Goal: Use online tool/utility: Utilize a website feature to perform a specific function

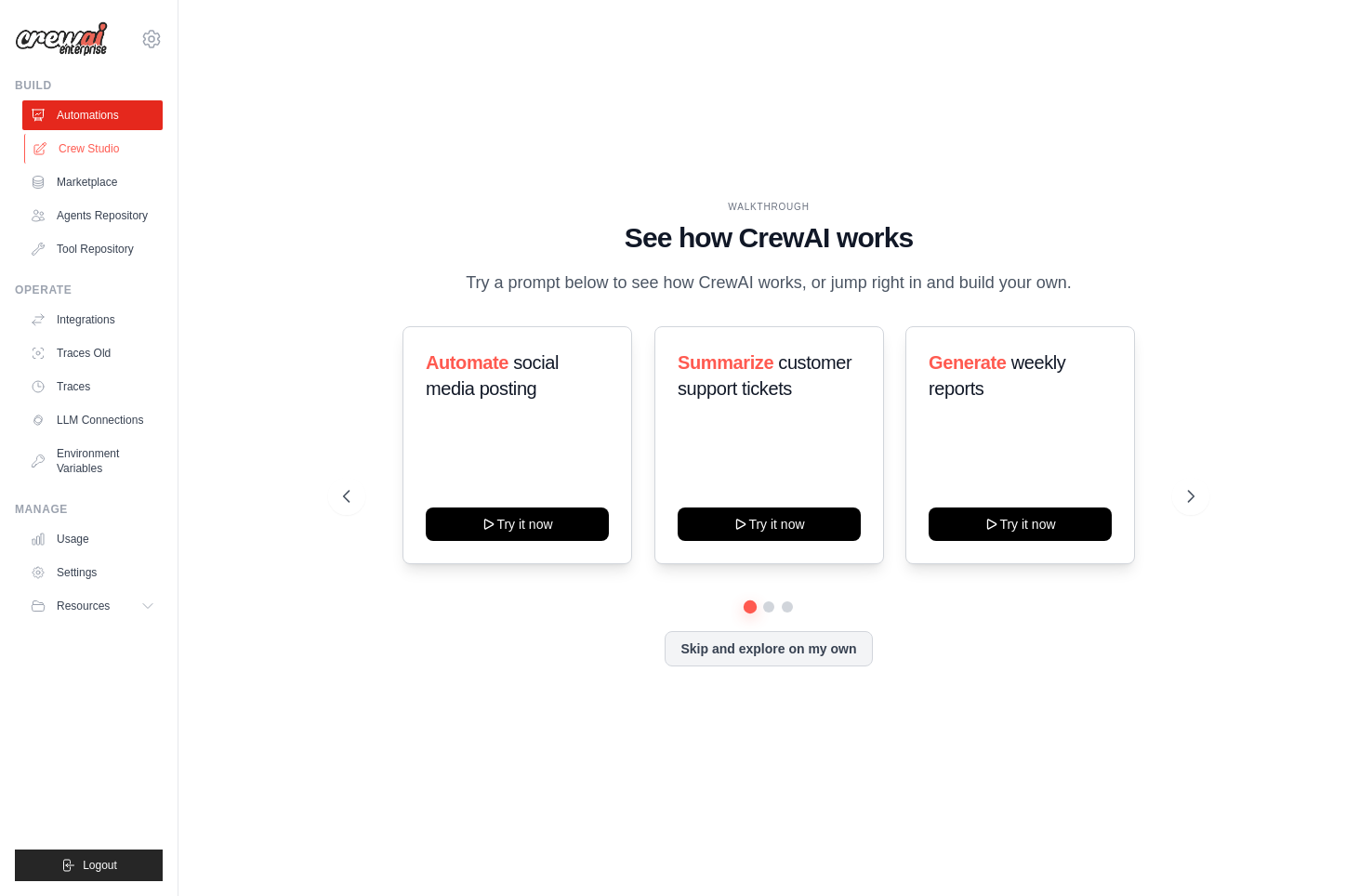
click at [98, 143] on link "Crew Studio" at bounding box center [93, 149] width 140 height 30
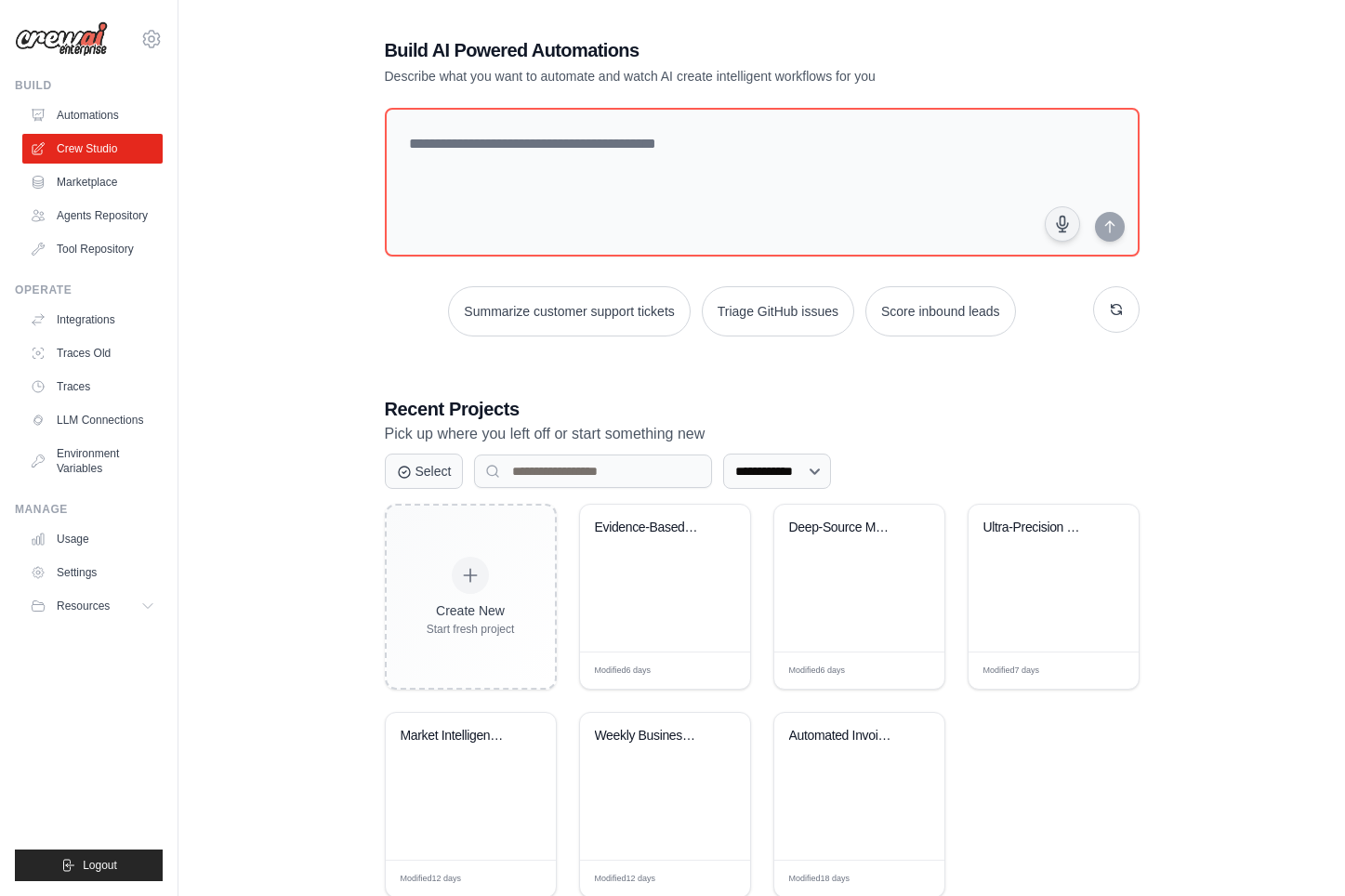
scroll to position [61, 0]
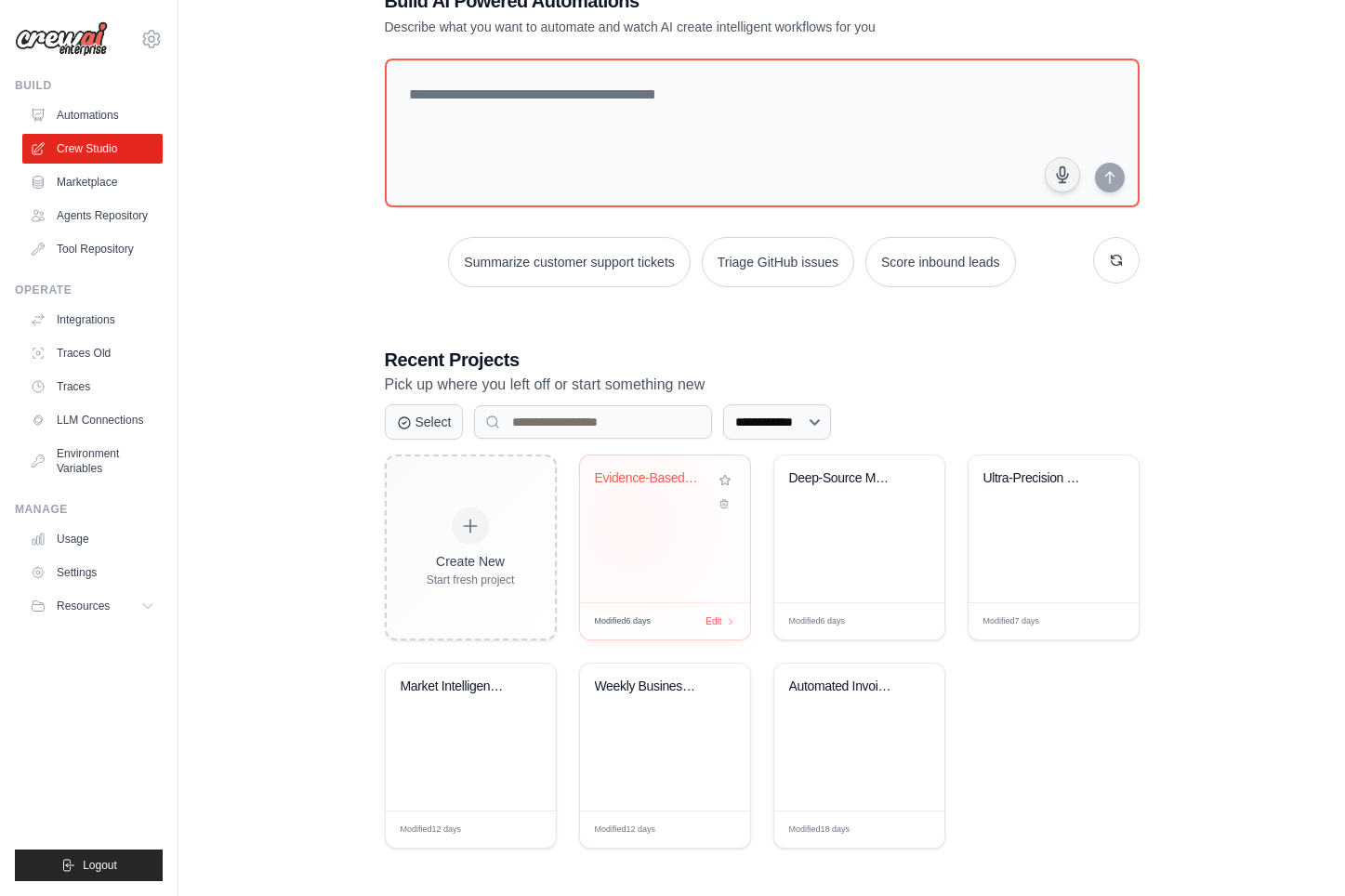
click at [630, 524] on div "Evidence-Based Technology Pilot Ass..." at bounding box center [665, 528] width 170 height 147
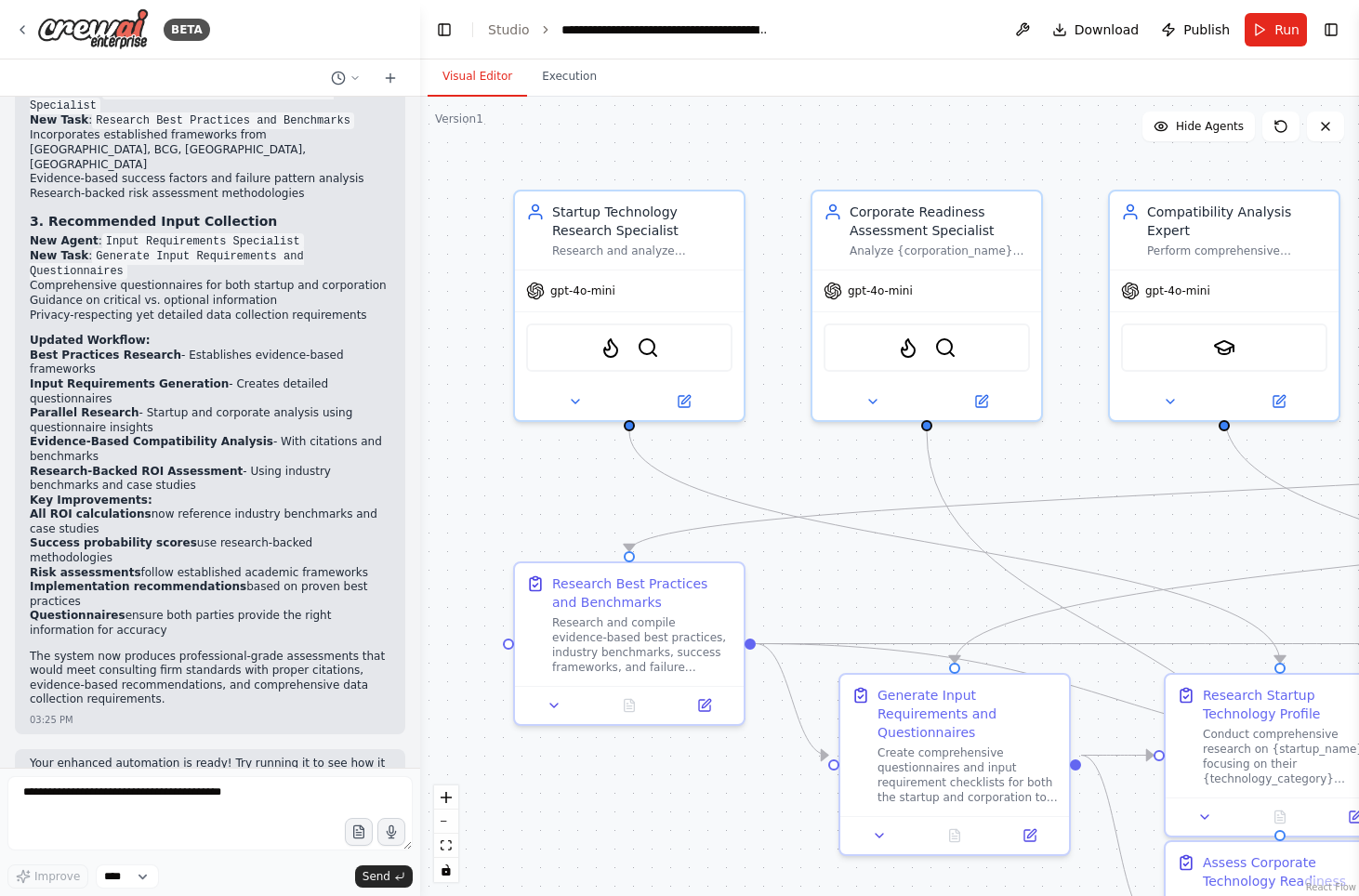
scroll to position [3864, 0]
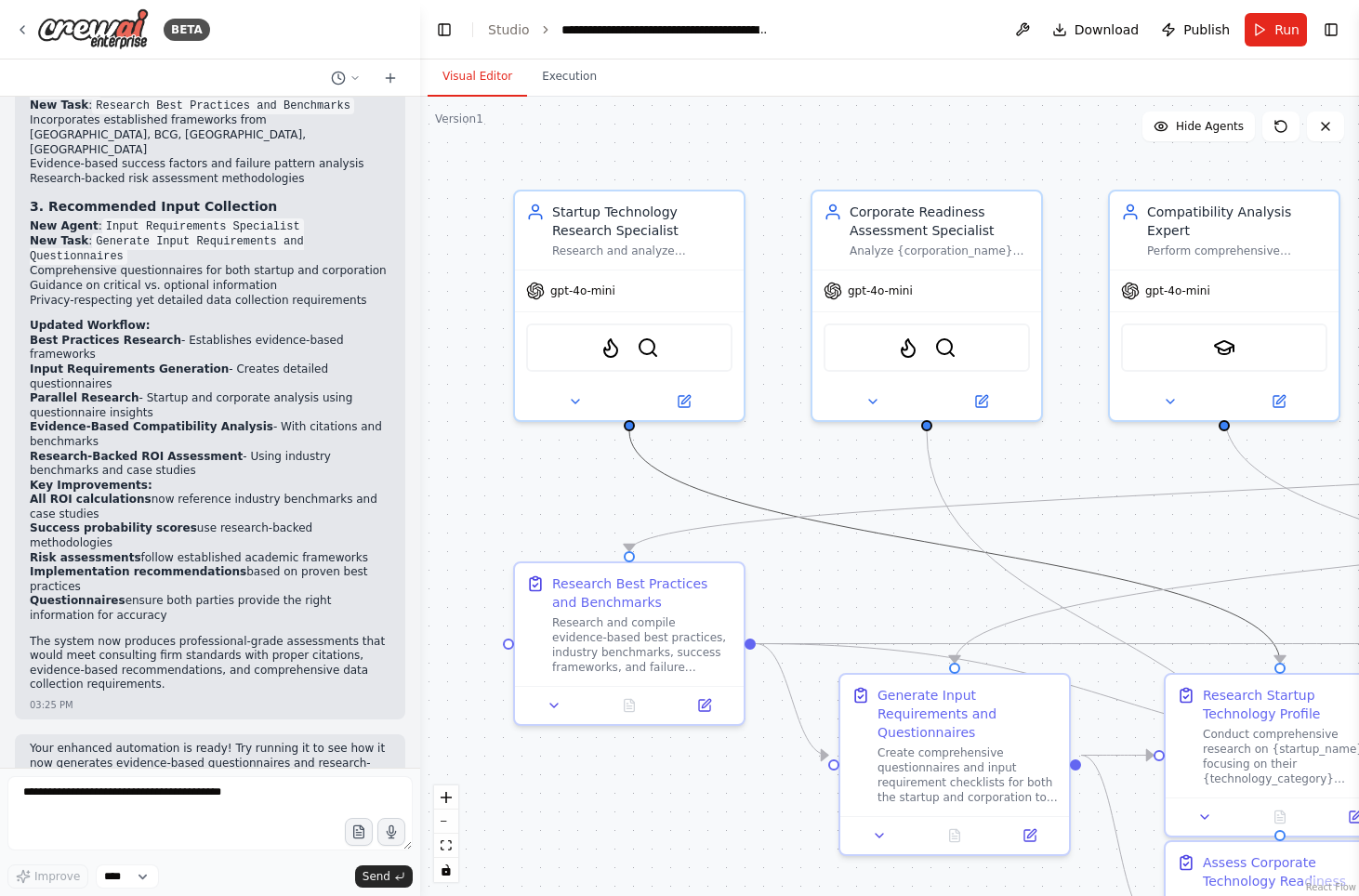
drag, startPoint x: 943, startPoint y: 541, endPoint x: 789, endPoint y: 556, distance: 154.7
click at [762, 541] on div ".deletable-edge-delete-btn { width: 20px; height: 20px; border: 0px solid #ffff…" at bounding box center [889, 496] width 939 height 800
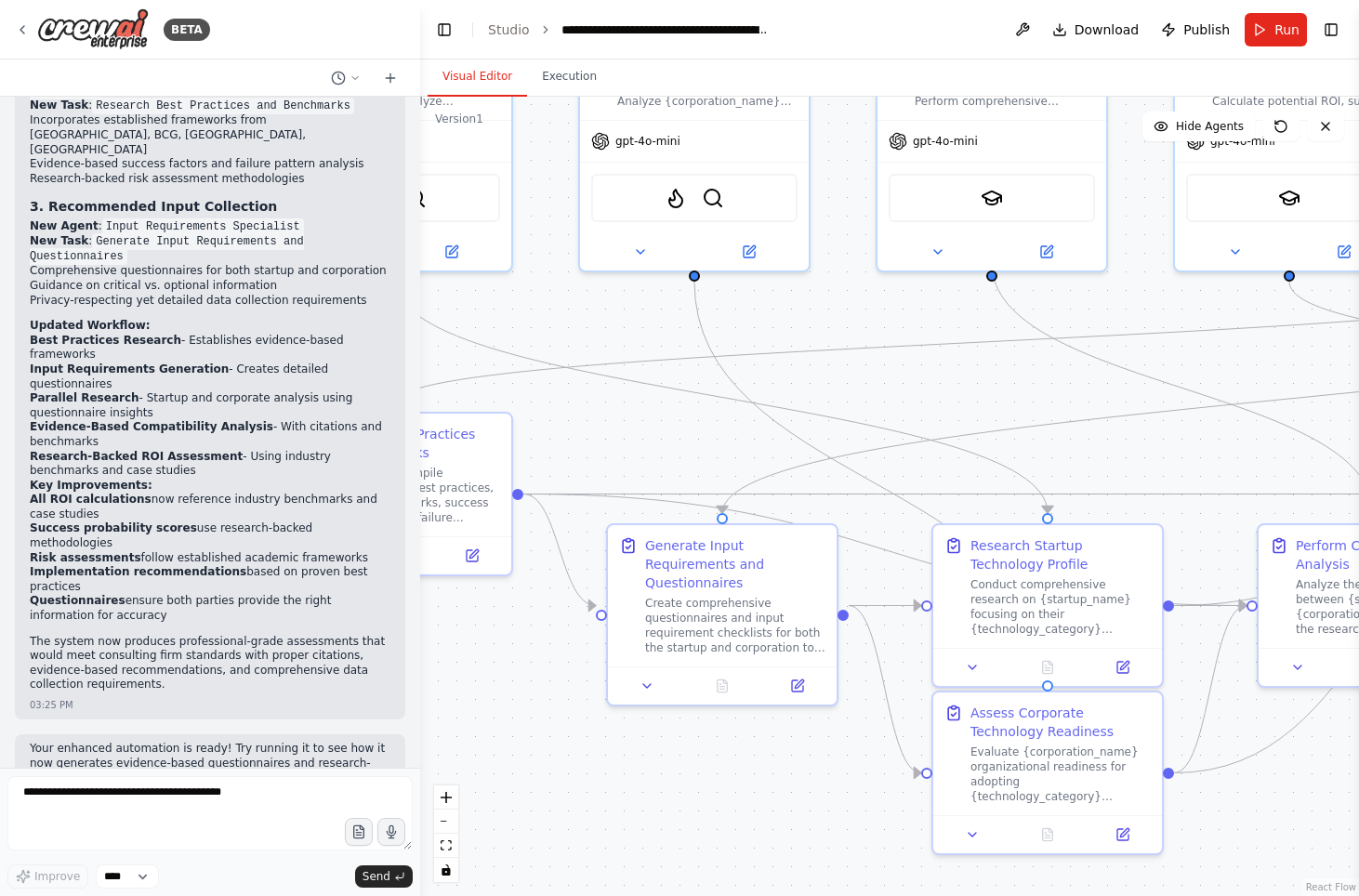
drag, startPoint x: 833, startPoint y: 589, endPoint x: 601, endPoint y: 440, distance: 275.7
click at [601, 440] on div ".deletable-edge-delete-btn { width: 20px; height: 20px; border: 0px solid #ffff…" at bounding box center [889, 496] width 939 height 800
drag, startPoint x: 854, startPoint y: 409, endPoint x: 641, endPoint y: 467, distance: 220.8
click at [642, 466] on div ".deletable-edge-delete-btn { width: 20px; height: 20px; border: 0px solid #ffff…" at bounding box center [889, 496] width 939 height 800
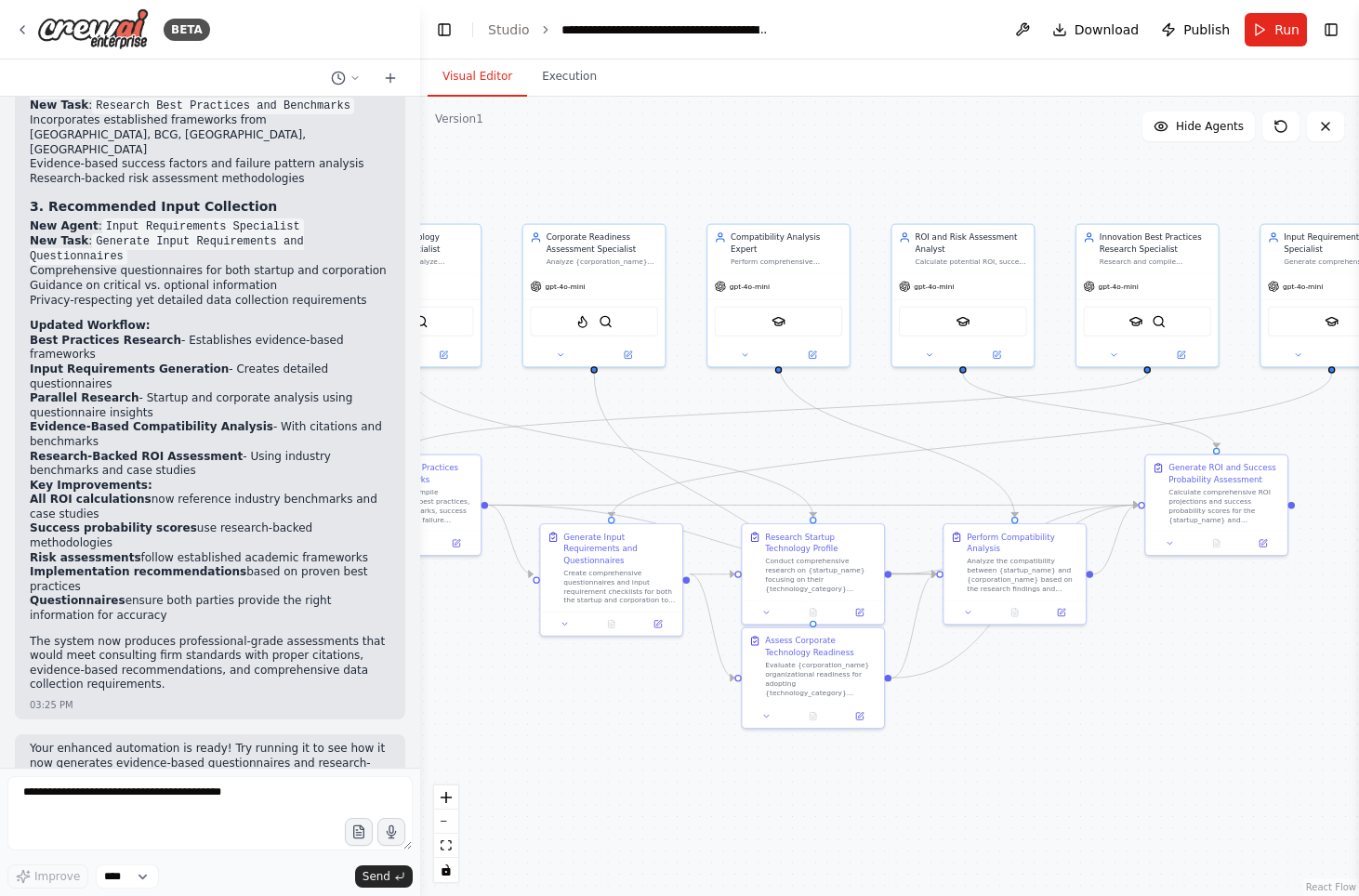
drag, startPoint x: 832, startPoint y: 413, endPoint x: 988, endPoint y: 386, distance: 158.3
click at [989, 384] on div ".deletable-edge-delete-btn { width: 20px; height: 20px; border: 0px solid #ffff…" at bounding box center [889, 496] width 939 height 800
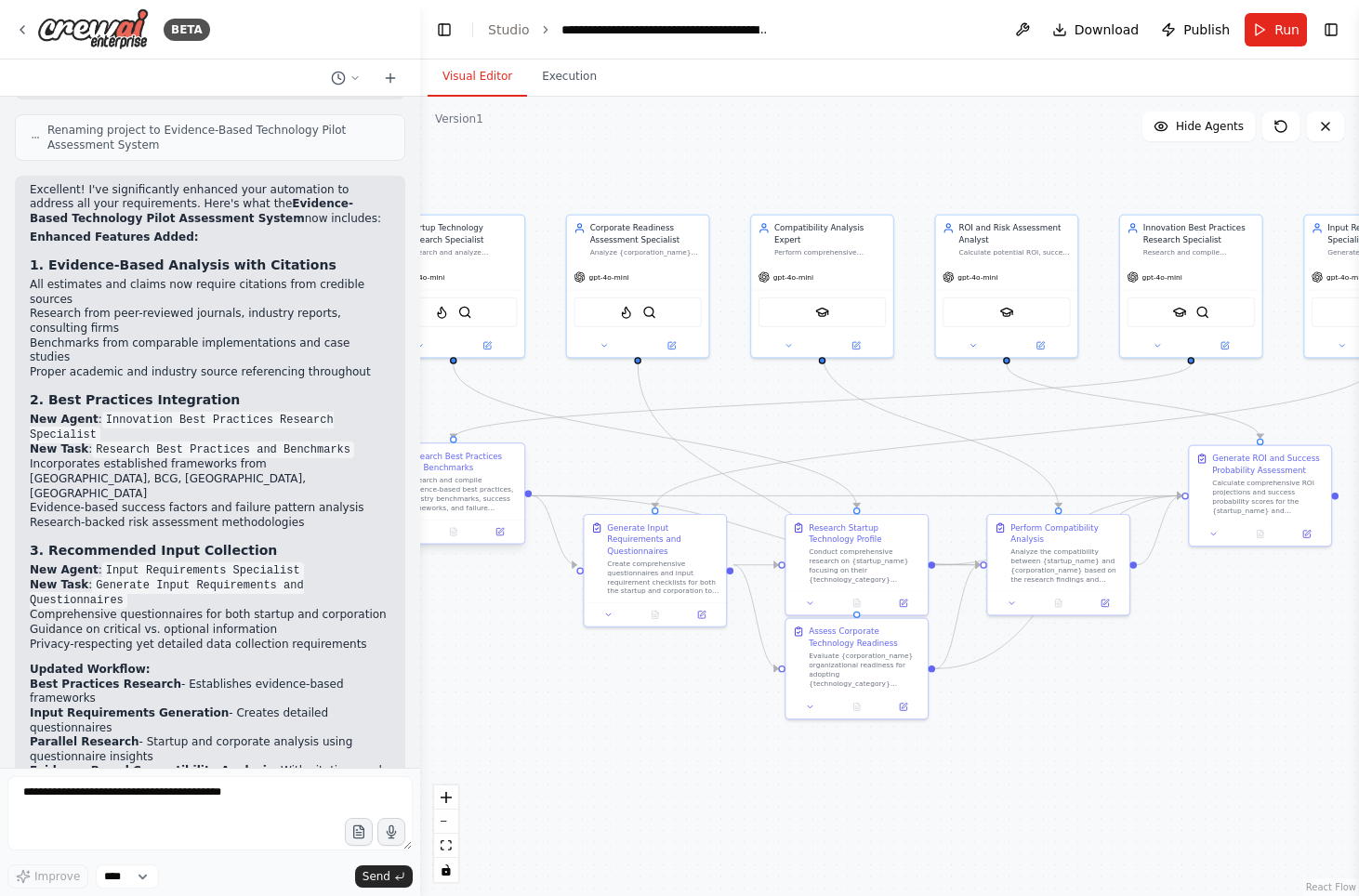
scroll to position [3367, 0]
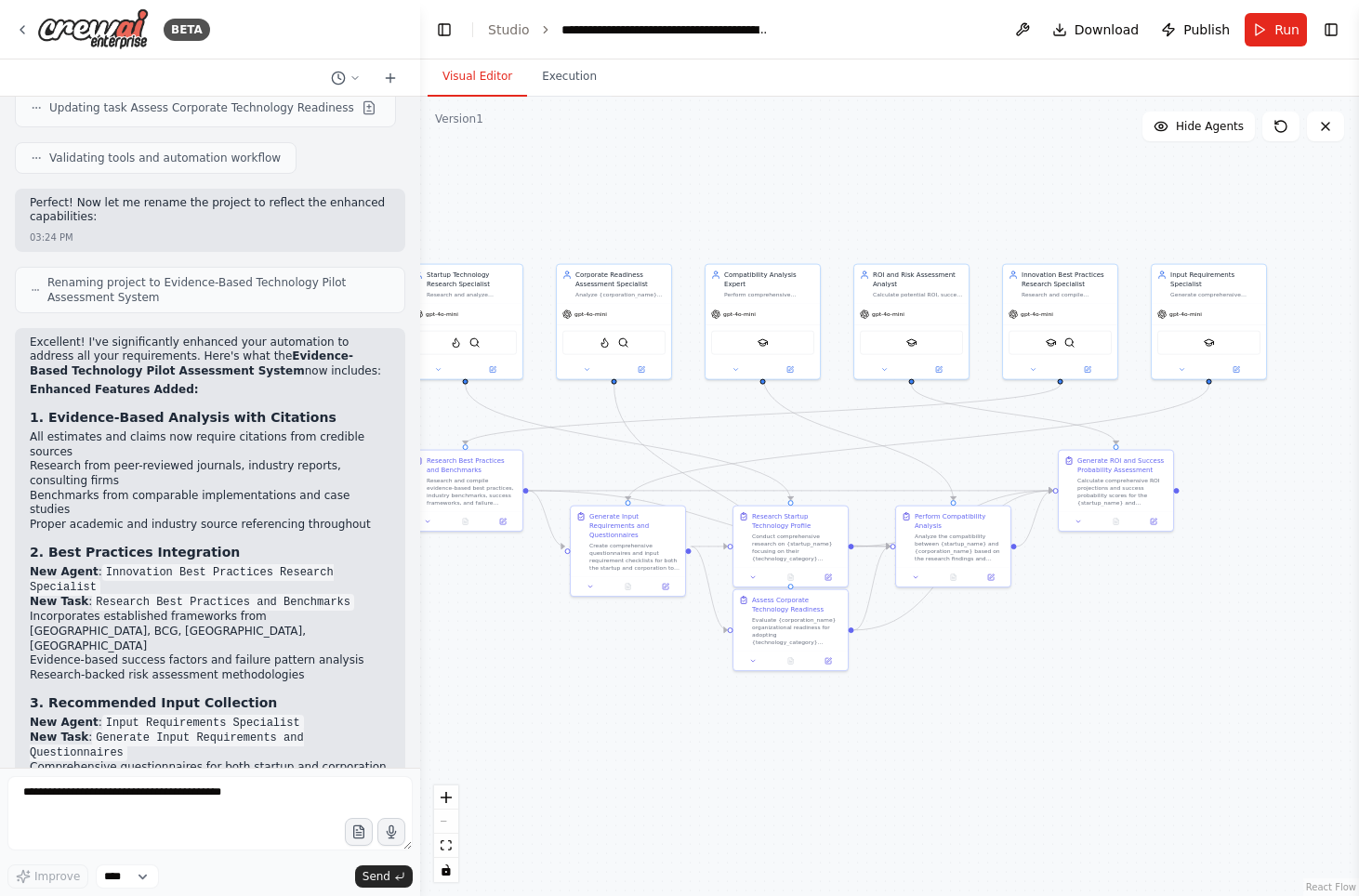
click at [1295, 37] on span "Run" at bounding box center [1286, 30] width 25 height 19
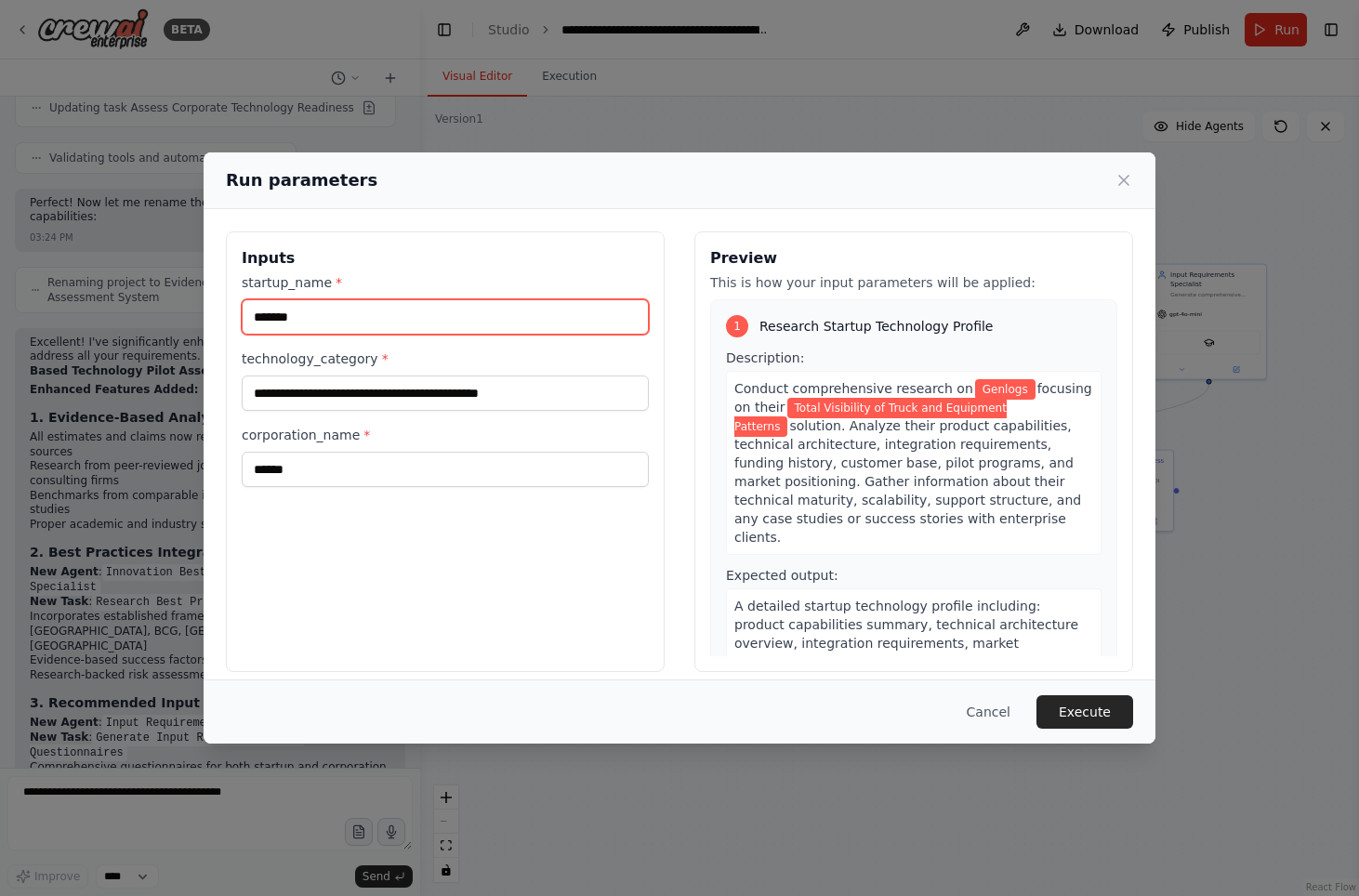
click at [398, 312] on input "*******" at bounding box center [445, 317] width 407 height 36
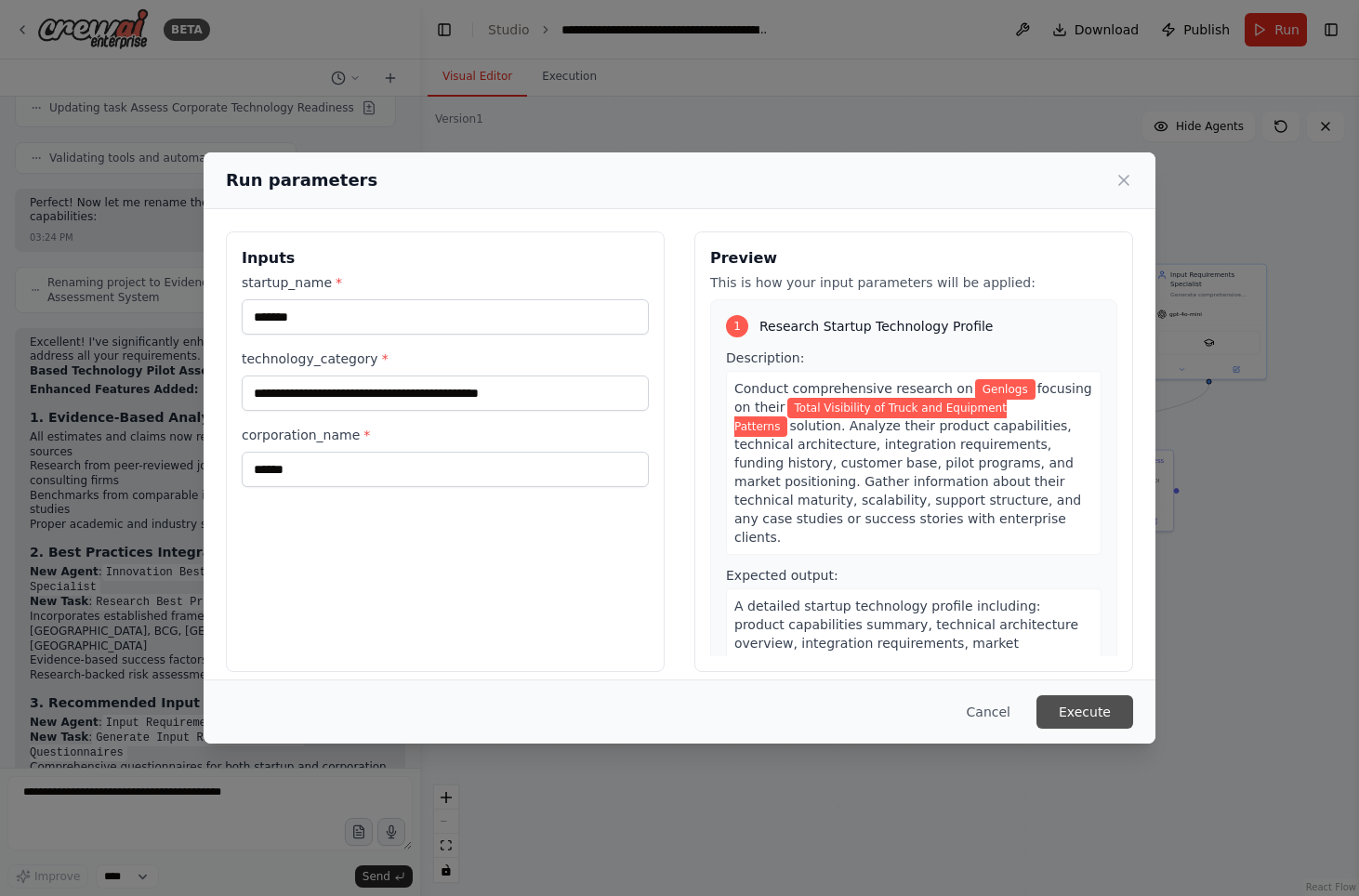
click at [1054, 712] on button "Execute" at bounding box center [1084, 712] width 96 height 34
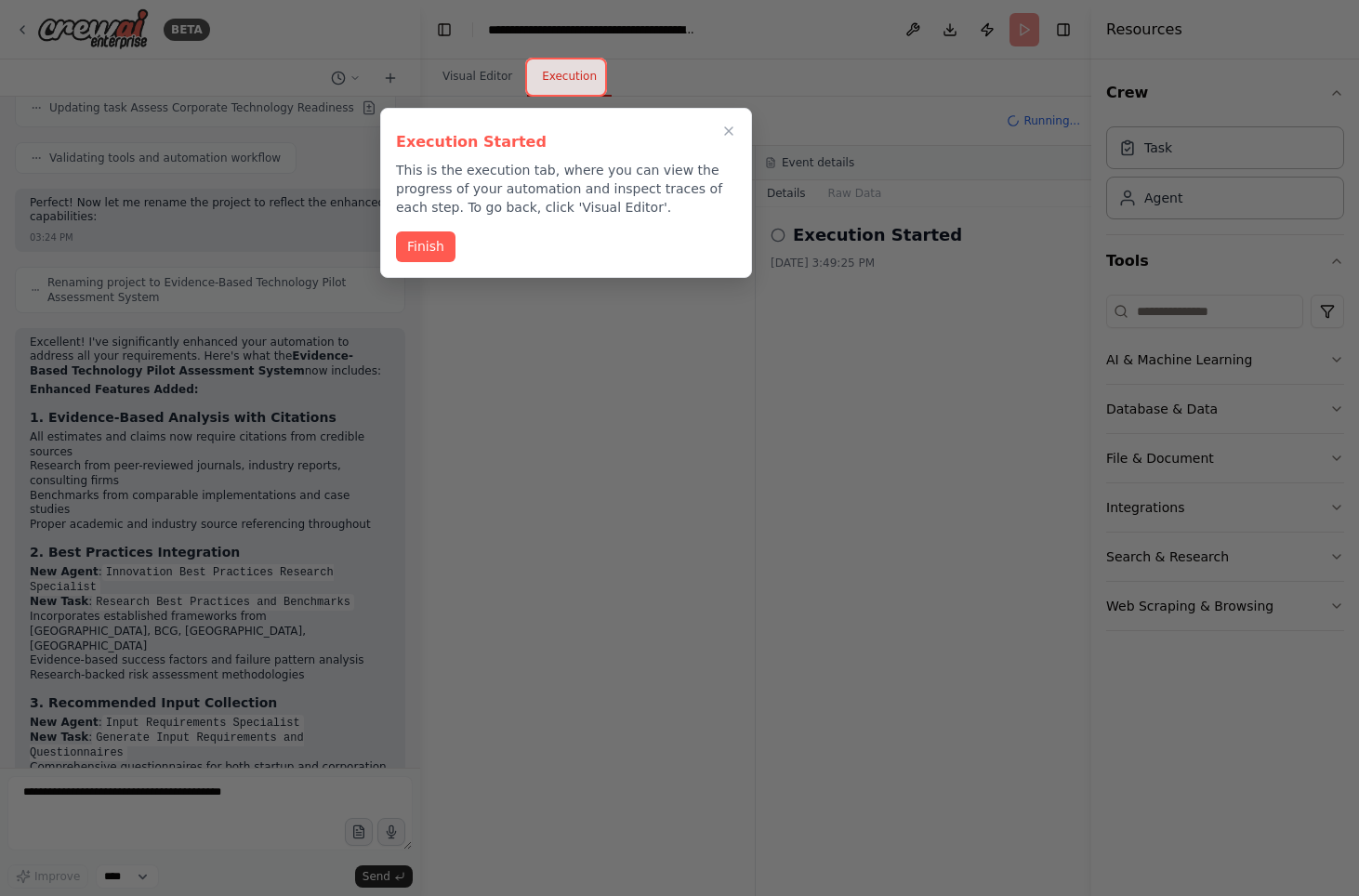
click at [433, 239] on button "Finish" at bounding box center [426, 246] width 60 height 31
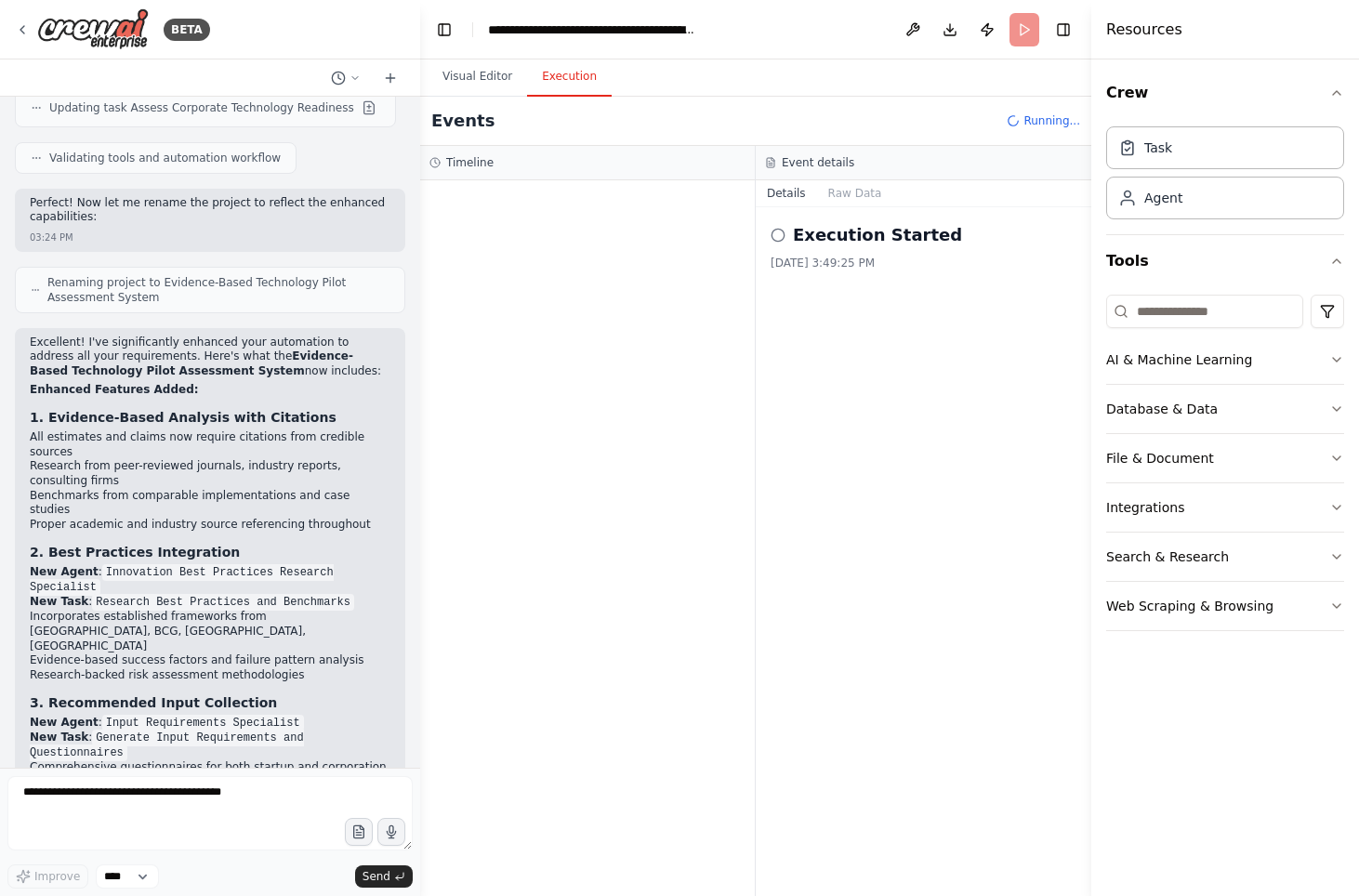
click at [571, 75] on button "Execution" at bounding box center [568, 76] width 84 height 39
click at [469, 79] on button "Visual Editor" at bounding box center [477, 76] width 99 height 39
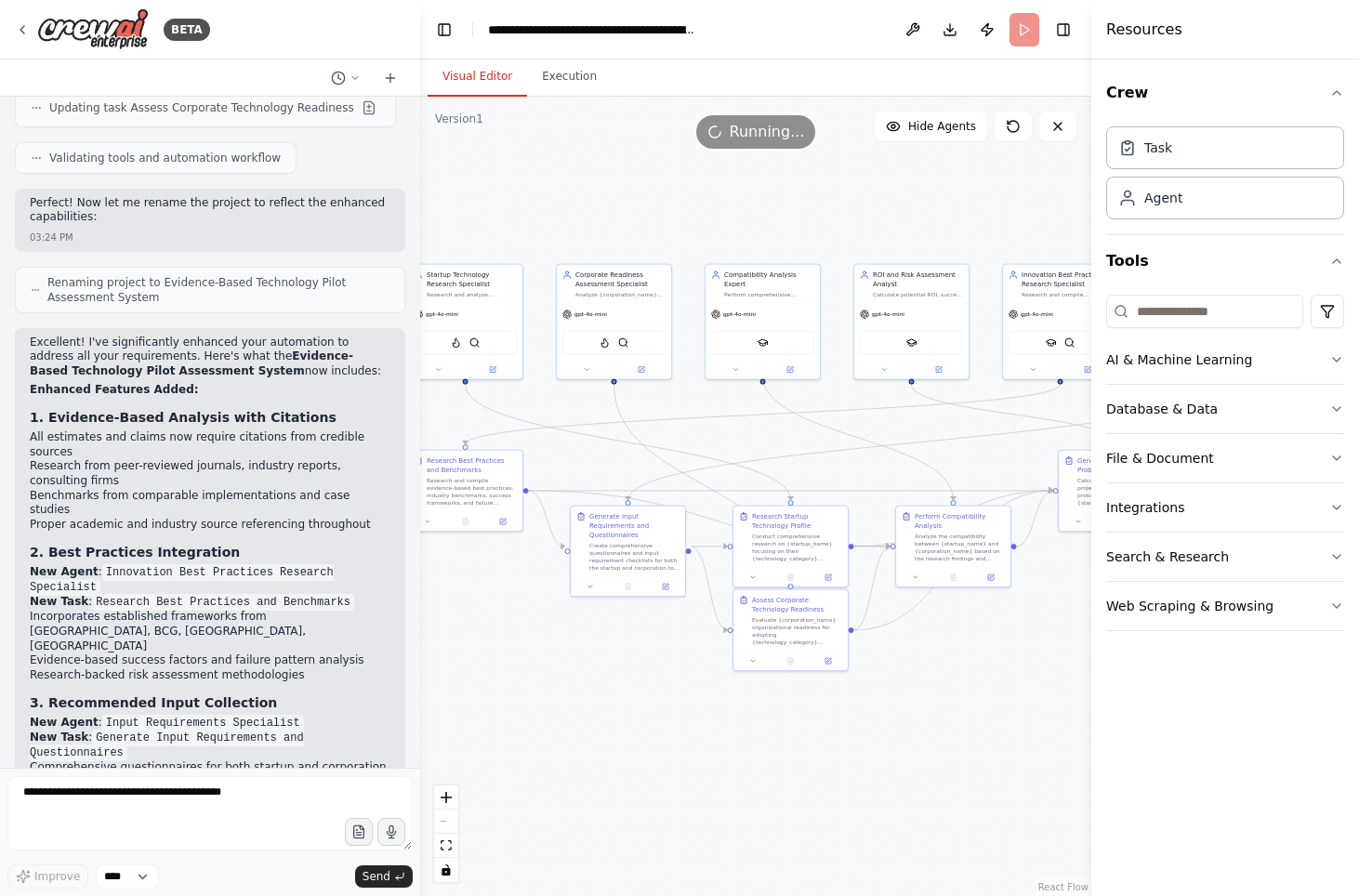
click at [520, 83] on button "Visual Editor" at bounding box center [477, 76] width 99 height 39
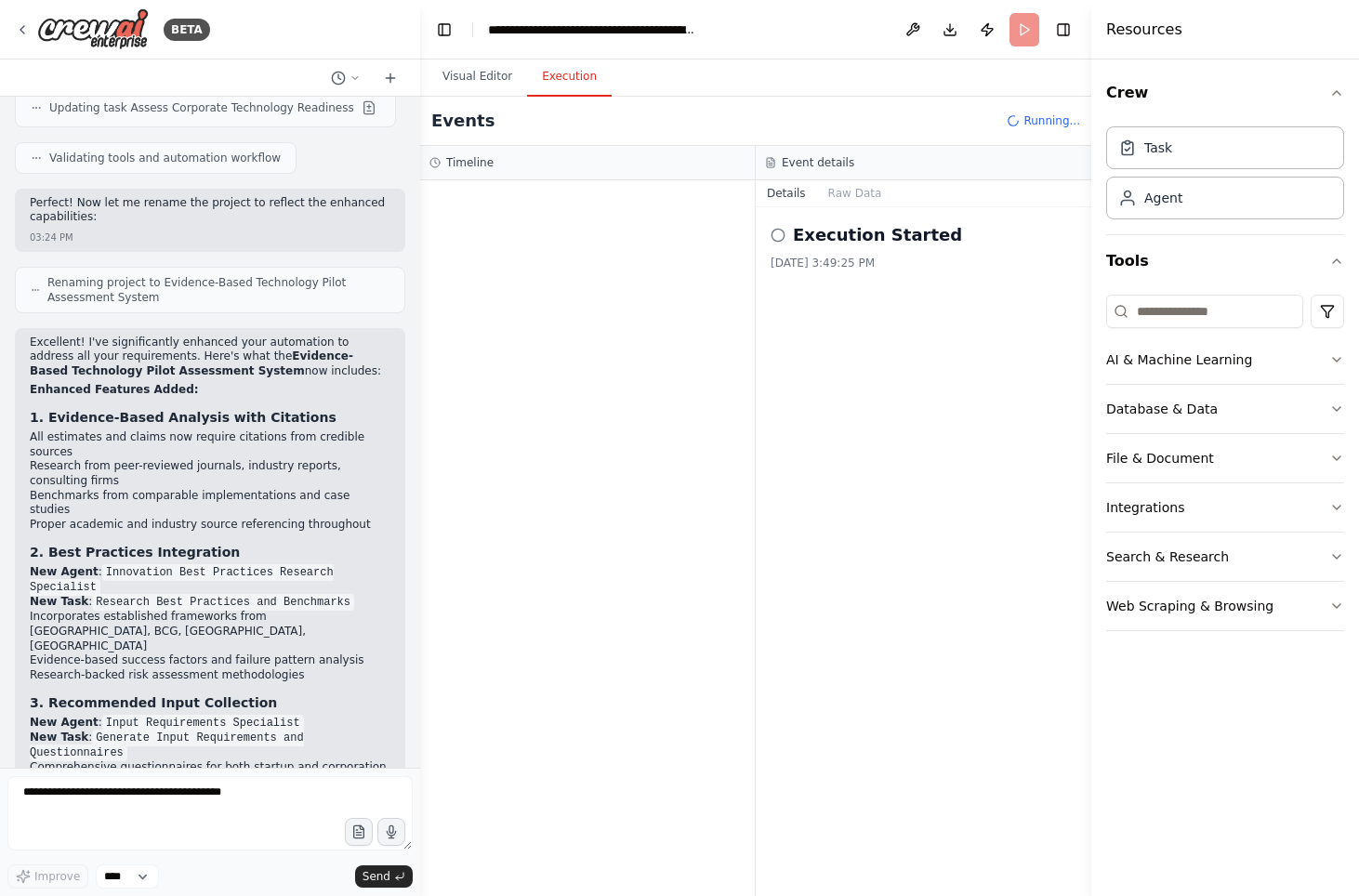
click at [535, 74] on button "Execution" at bounding box center [568, 76] width 84 height 39
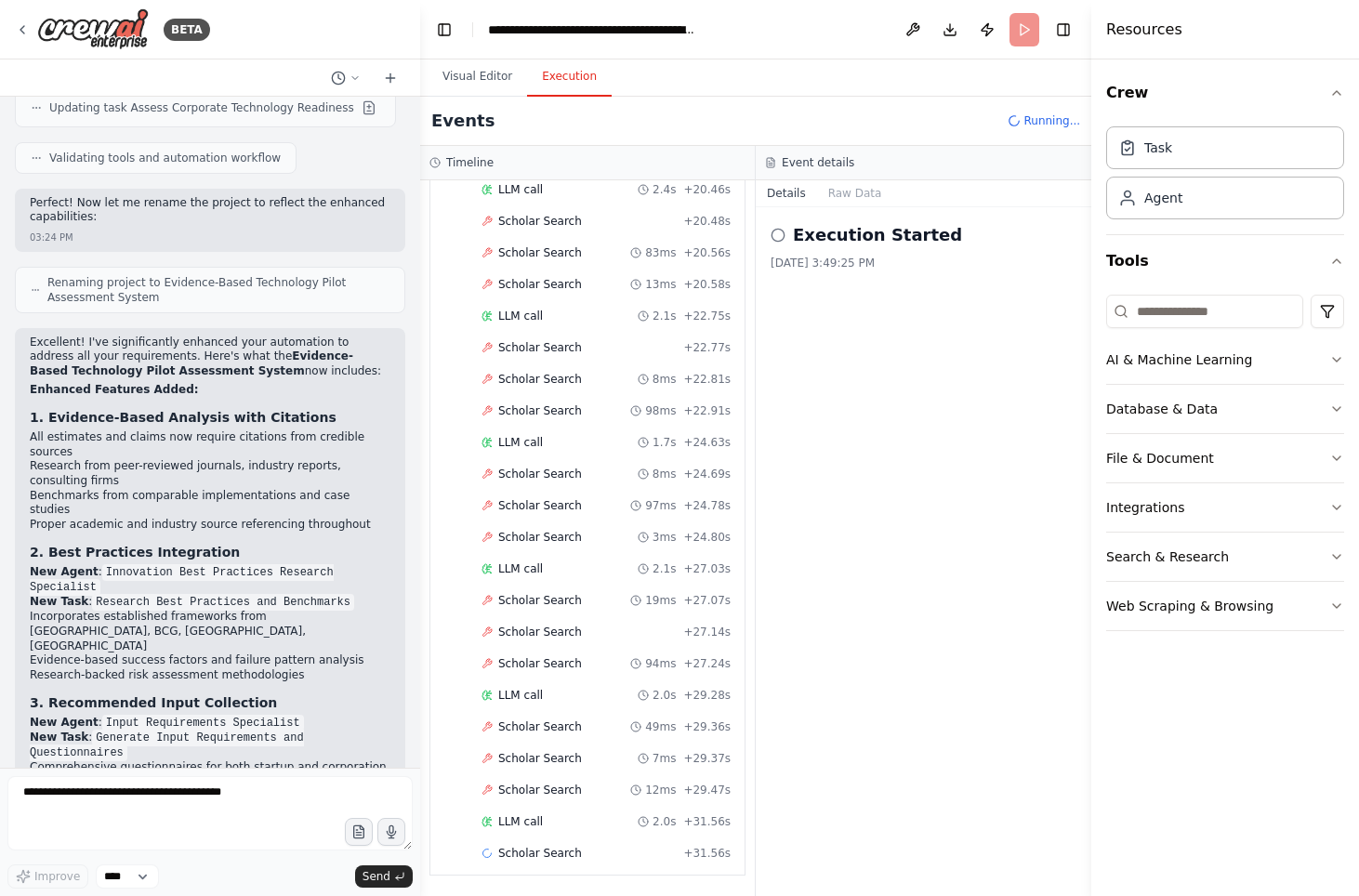
scroll to position [8039, 0]
